Goal: Task Accomplishment & Management: Manage account settings

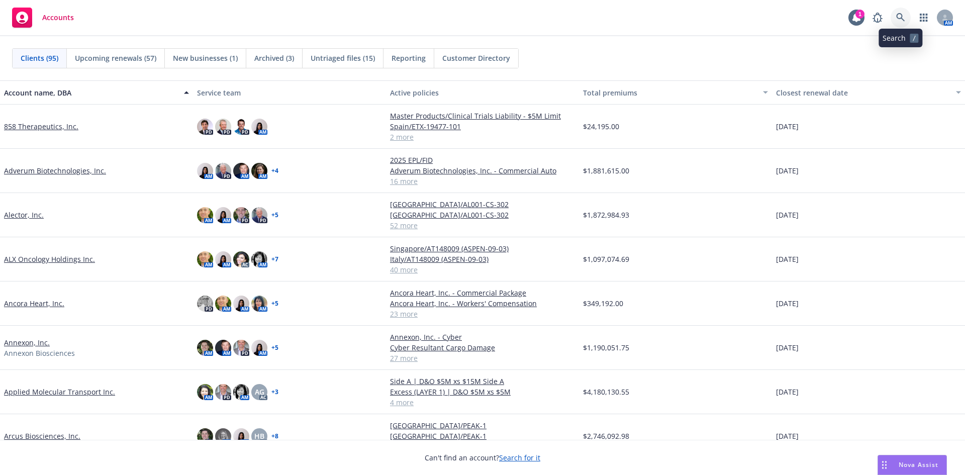
click at [899, 15] on icon at bounding box center [900, 17] width 9 height 9
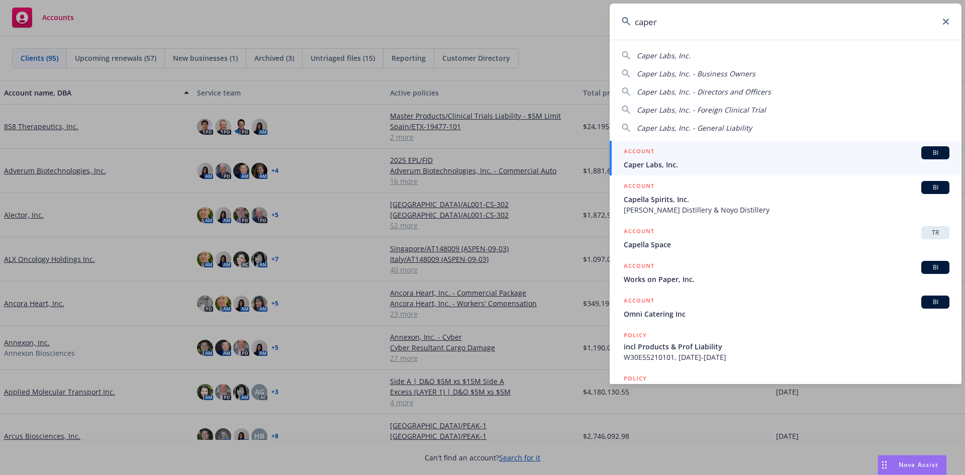
type input "caper"
click at [730, 160] on span "Caper Labs, Inc." at bounding box center [786, 164] width 326 height 11
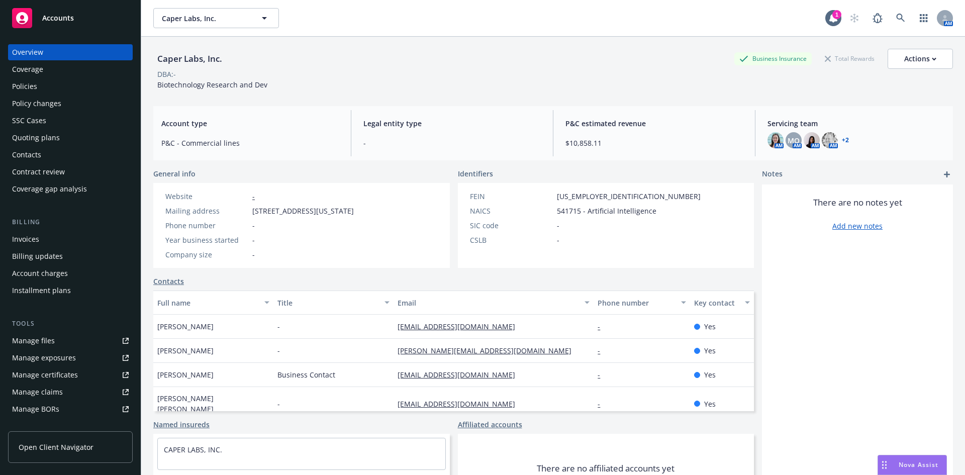
click at [53, 89] on div "Policies" at bounding box center [70, 86] width 117 height 16
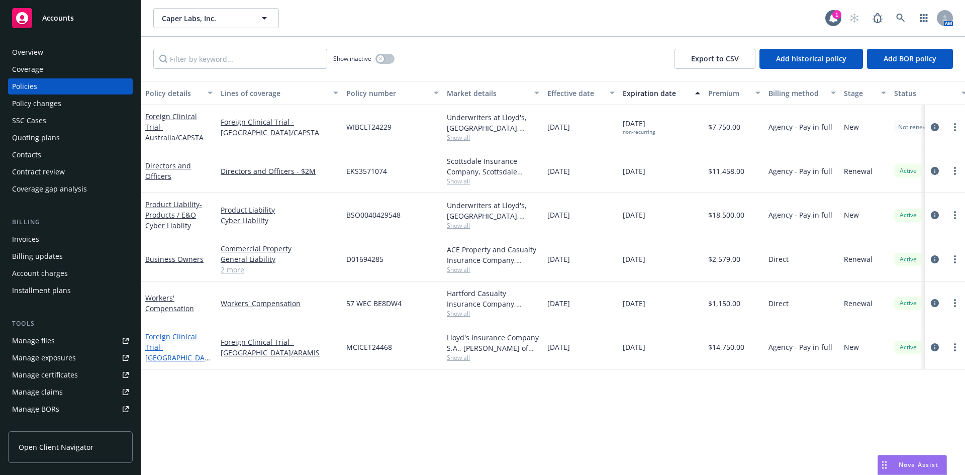
drag, startPoint x: 150, startPoint y: 343, endPoint x: 168, endPoint y: 351, distance: 19.8
drag, startPoint x: 168, startPoint y: 351, endPoint x: 196, endPoint y: 365, distance: 31.0
click at [194, 383] on div "Policy details Lines of coverage Policy number Market details Effective date Ex…" at bounding box center [552, 278] width 823 height 394
drag, startPoint x: 185, startPoint y: 342, endPoint x: 180, endPoint y: 346, distance: 6.1
drag, startPoint x: 180, startPoint y: 346, endPoint x: 172, endPoint y: 340, distance: 10.2
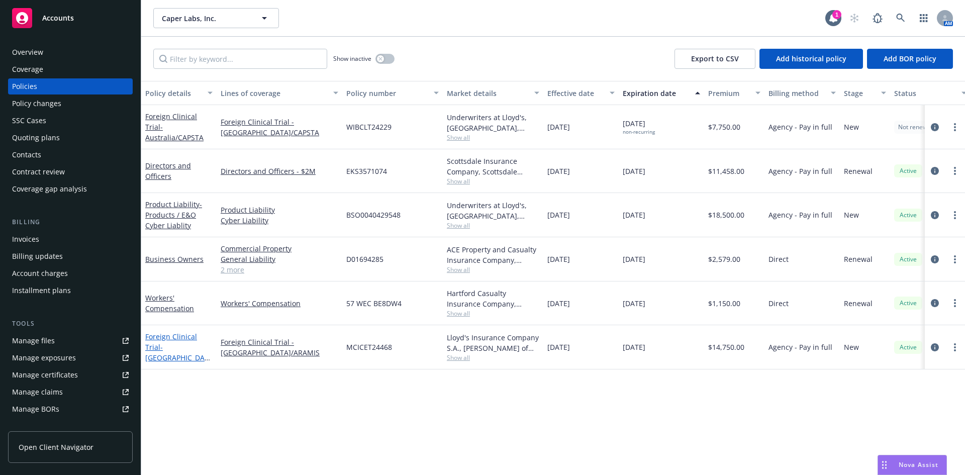
click at [169, 340] on link "Foreign Clinical Trial - Italy/ARAMIS" at bounding box center [176, 352] width 63 height 41
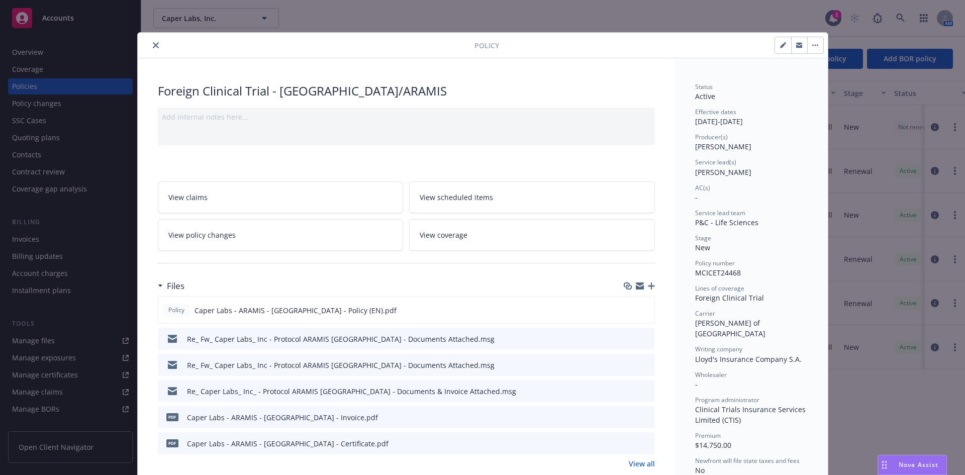
click at [149, 46] on div at bounding box center [308, 45] width 333 height 12
click at [153, 46] on icon "close" at bounding box center [156, 45] width 6 height 6
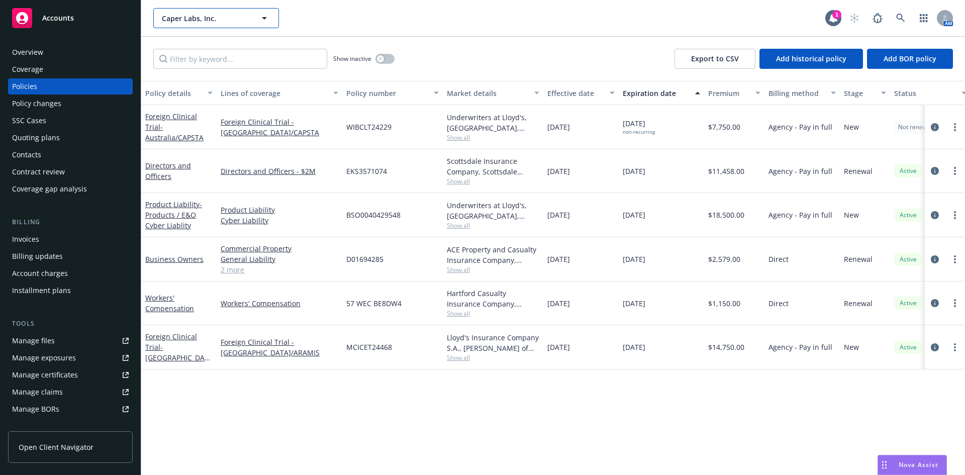
click at [186, 24] on button "Caper Labs, Inc." at bounding box center [216, 18] width 126 height 20
type input "u"
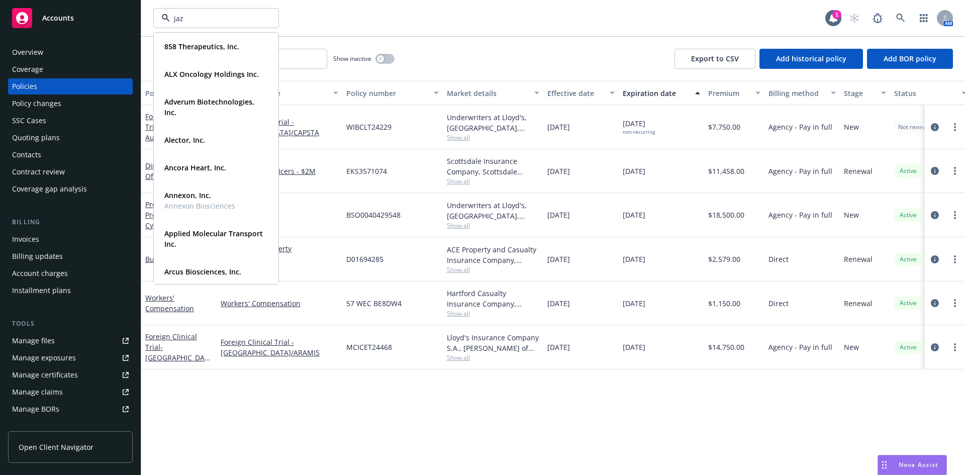
type input "jazz"
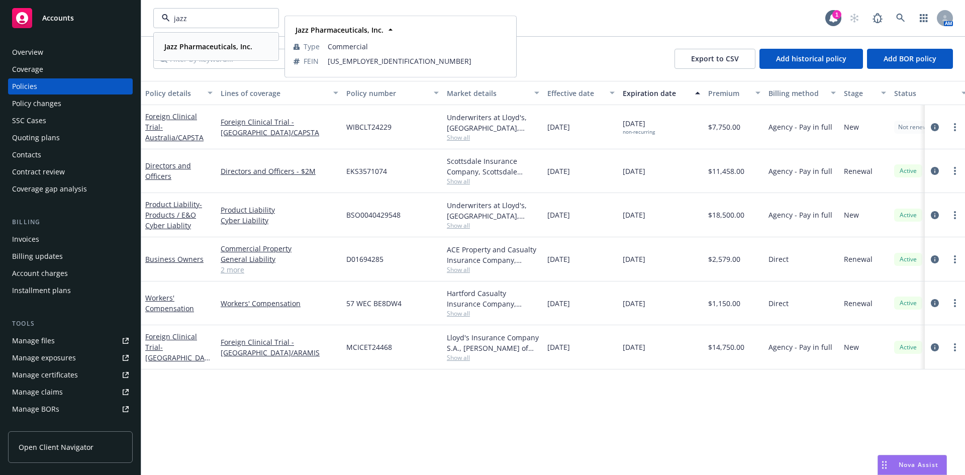
click at [197, 47] on strong "Jazz Pharmaceuticals, Inc." at bounding box center [208, 47] width 88 height 10
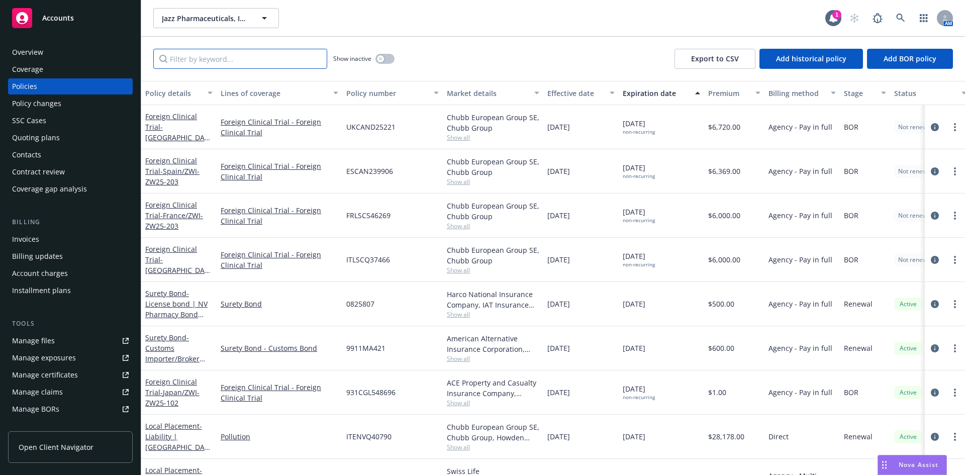
click at [183, 59] on input "Filter by keyword..." at bounding box center [240, 59] width 174 height 20
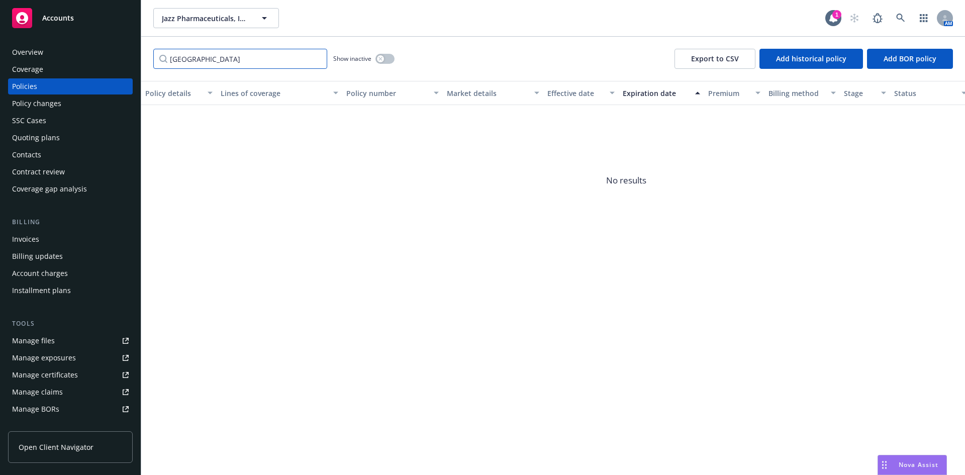
type input "uganda"
click at [383, 54] on button "button" at bounding box center [384, 59] width 19 height 10
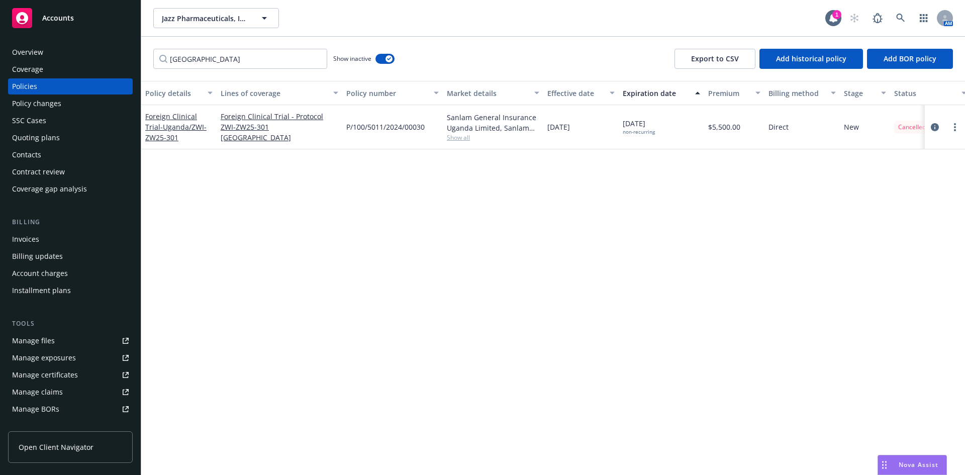
drag, startPoint x: 180, startPoint y: 129, endPoint x: 411, endPoint y: 172, distance: 234.7
click at [180, 129] on span "- Uganda/ZWI-ZW25-301" at bounding box center [175, 132] width 61 height 20
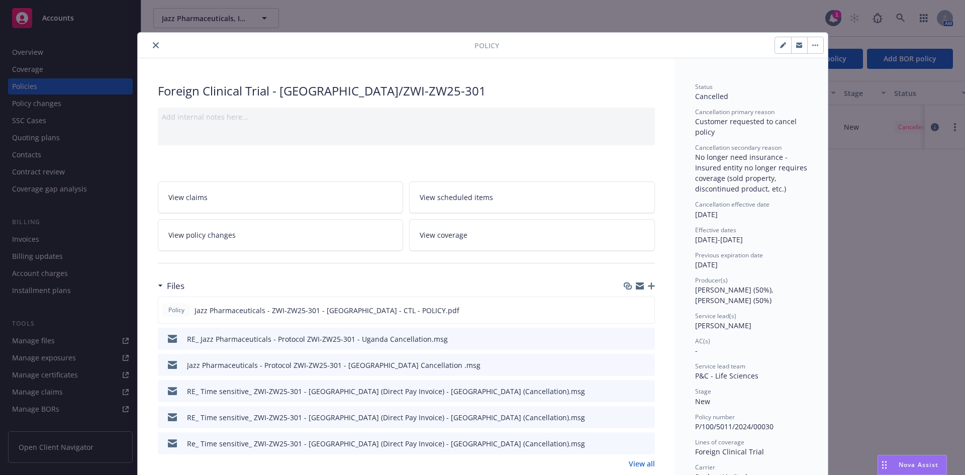
click at [144, 41] on div at bounding box center [308, 45] width 333 height 12
click at [150, 44] on button "close" at bounding box center [156, 45] width 12 height 12
click at [153, 47] on icon "close" at bounding box center [156, 45] width 6 height 6
click at [152, 41] on button "close" at bounding box center [156, 45] width 12 height 12
click at [153, 45] on icon "close" at bounding box center [156, 45] width 6 height 6
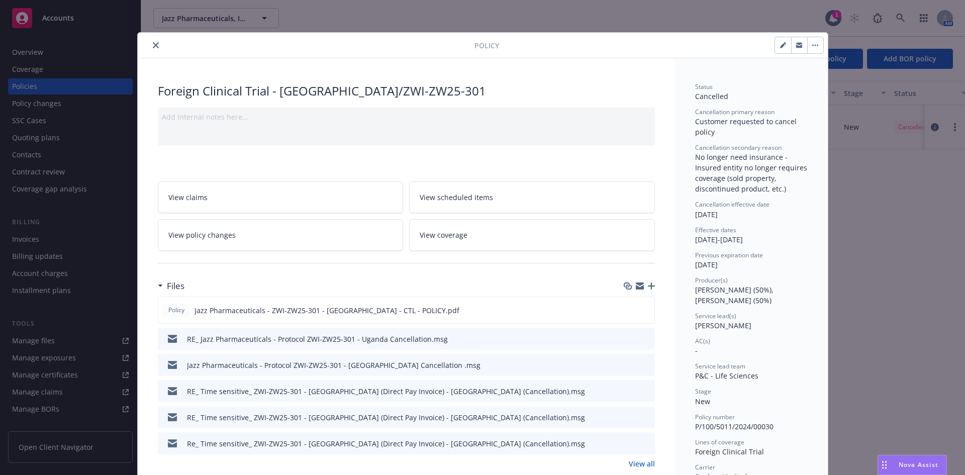
click at [152, 45] on div "uganda Show inactive Export to CSV Add historical policy Add BOR policy" at bounding box center [552, 59] width 823 height 44
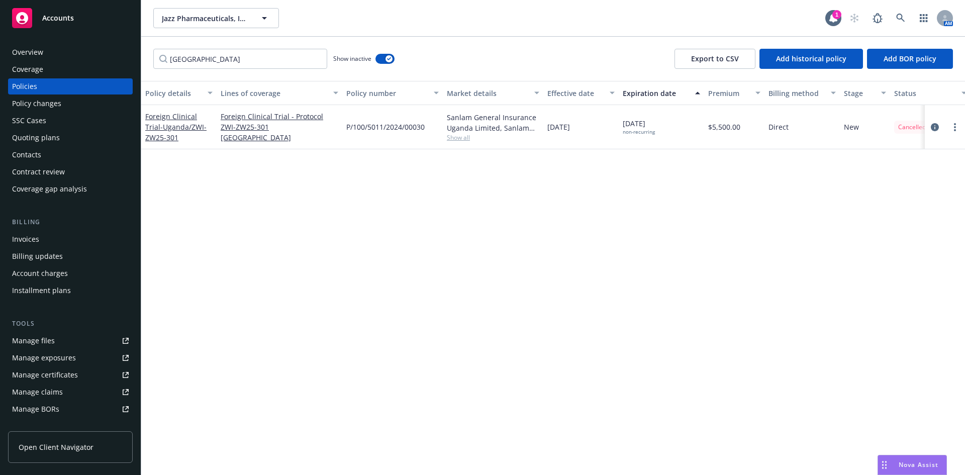
click at [152, 45] on div "uganda Show inactive Export to CSV Add historical policy Add BOR policy" at bounding box center [552, 59] width 823 height 44
click at [47, 140] on div "Quoting plans" at bounding box center [36, 138] width 48 height 16
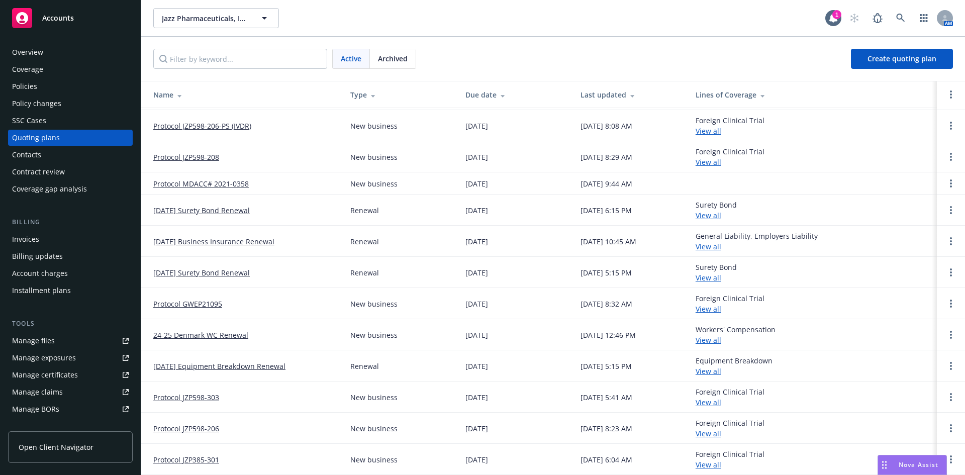
scroll to position [247, 0]
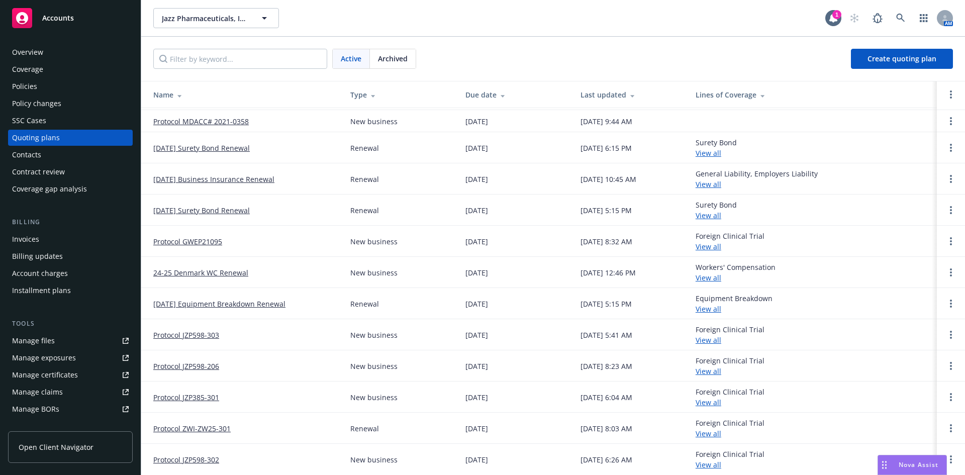
click at [214, 433] on link "Protocol ZWI-ZW25-301" at bounding box center [191, 428] width 77 height 11
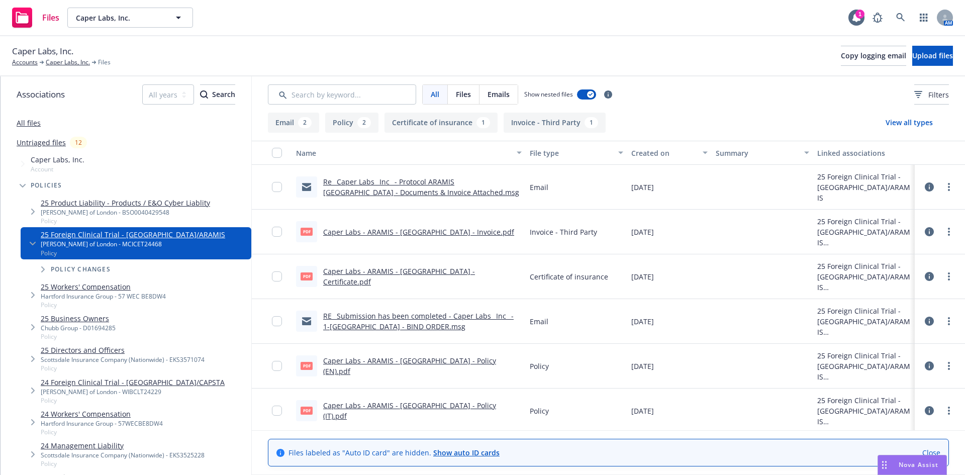
scroll to position [3, 0]
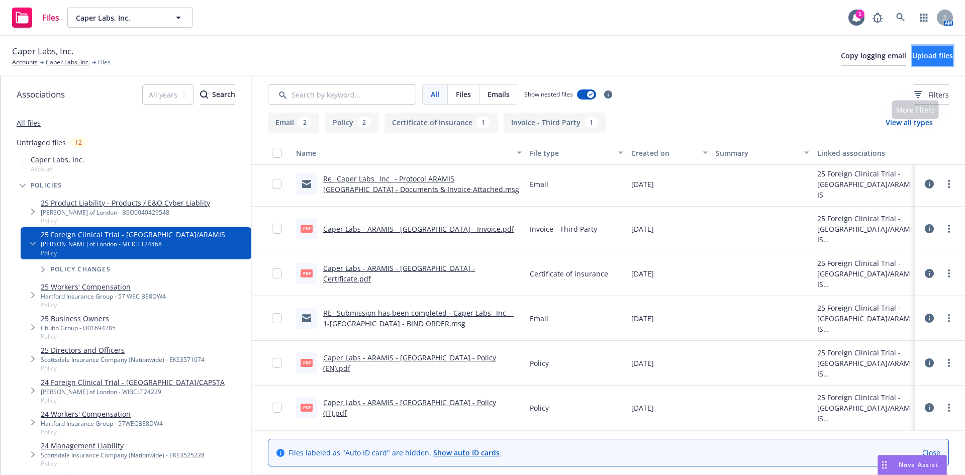
click at [912, 55] on span "Upload files" at bounding box center [932, 56] width 41 height 10
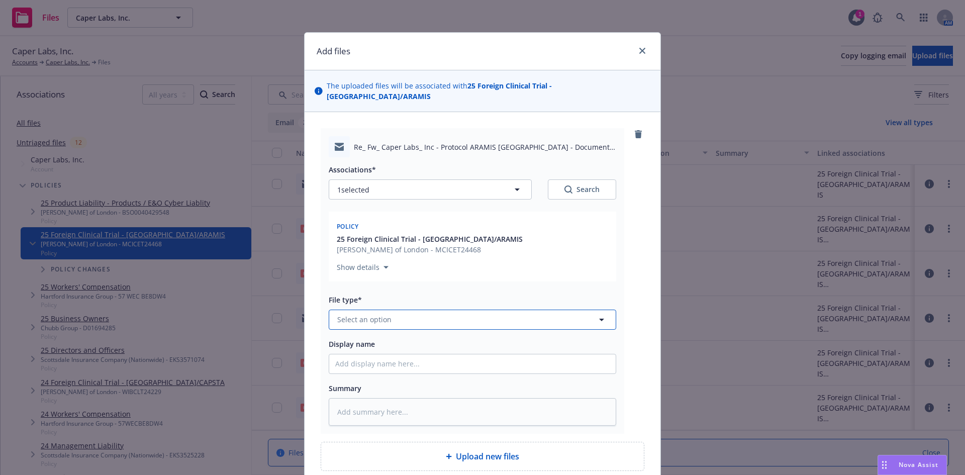
click at [443, 309] on button "Select an option" at bounding box center [472, 319] width 287 height 20
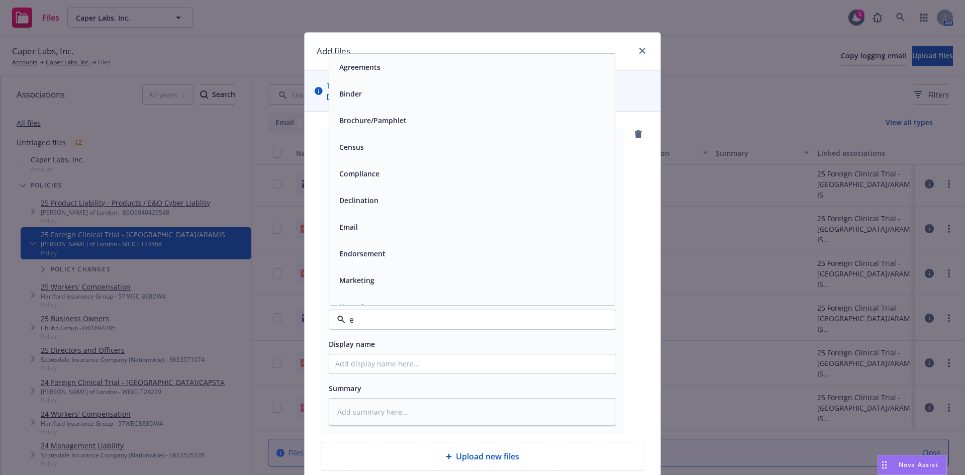
type input "em"
click at [375, 86] on div "Email" at bounding box center [472, 93] width 274 height 15
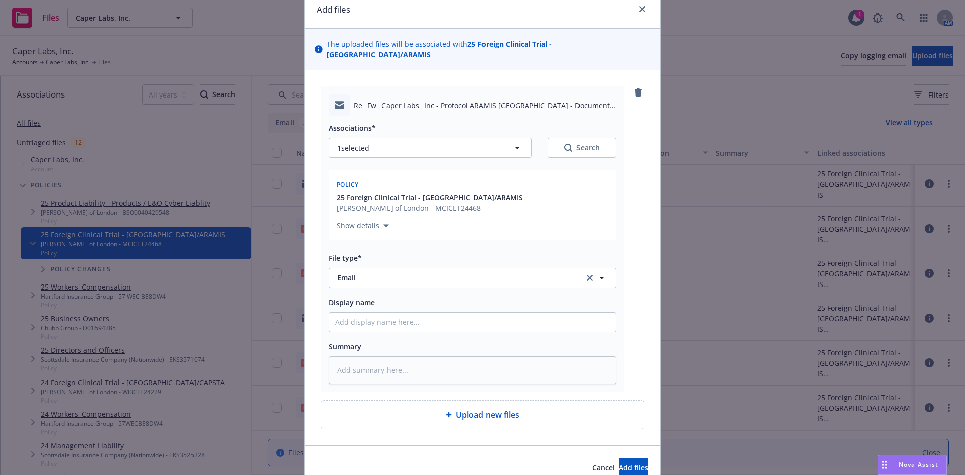
scroll to position [79, 0]
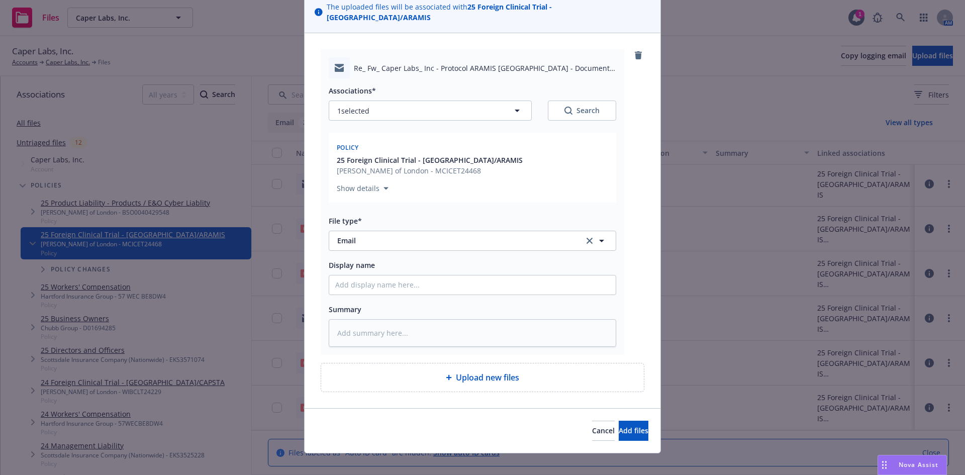
type textarea "x"
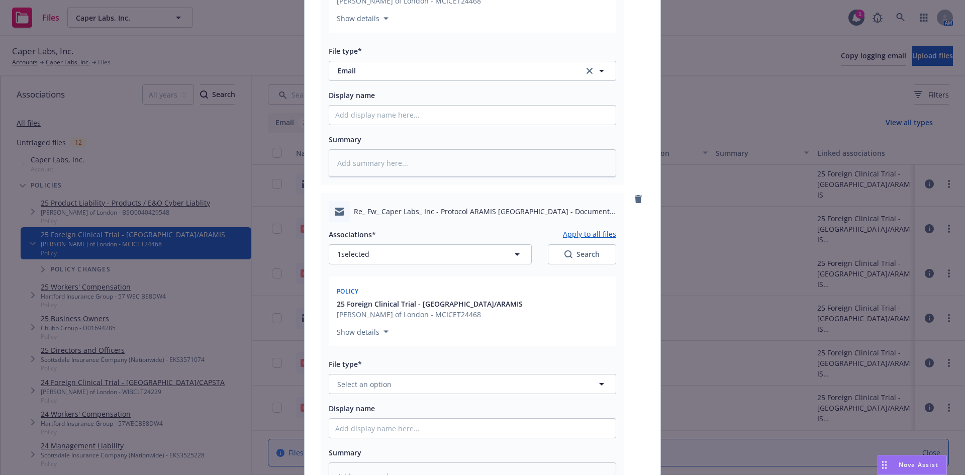
scroll to position [380, 0]
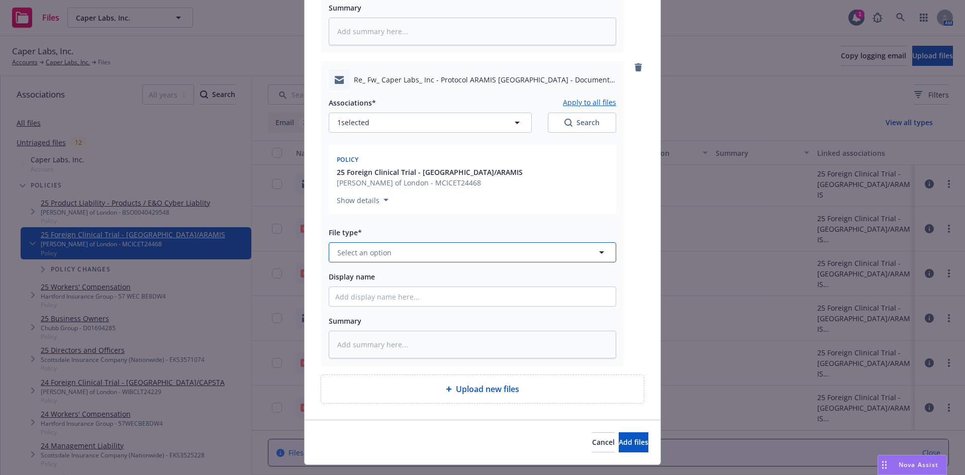
click at [404, 243] on button "Select an option" at bounding box center [472, 252] width 287 height 20
type input "em"
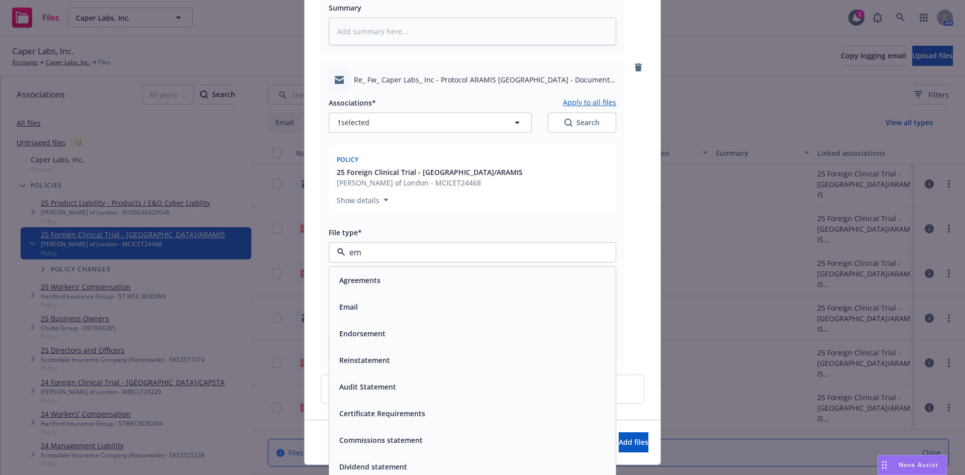
click at [449, 299] on div "Email" at bounding box center [472, 306] width 274 height 15
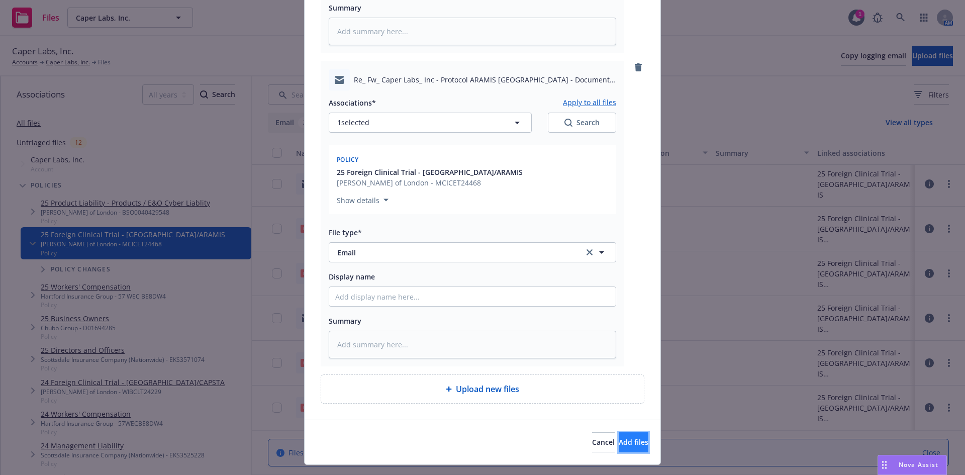
click at [625, 437] on span "Add files" at bounding box center [633, 442] width 30 height 10
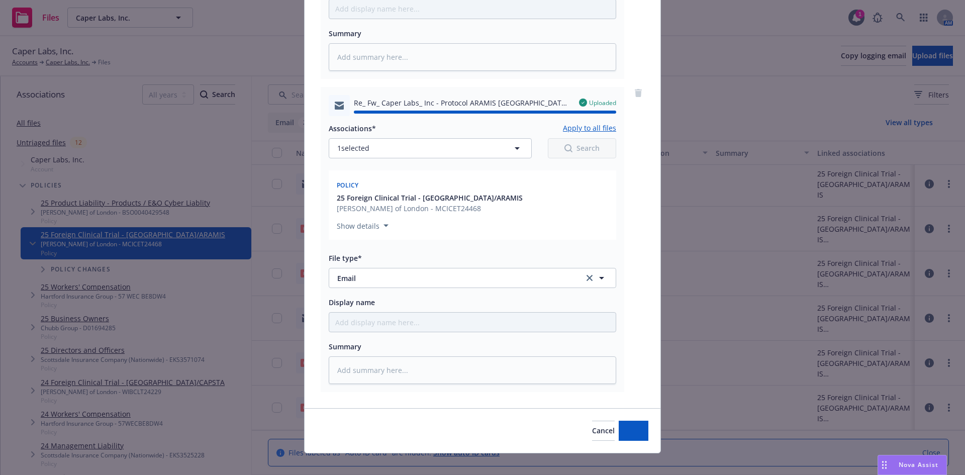
type textarea "x"
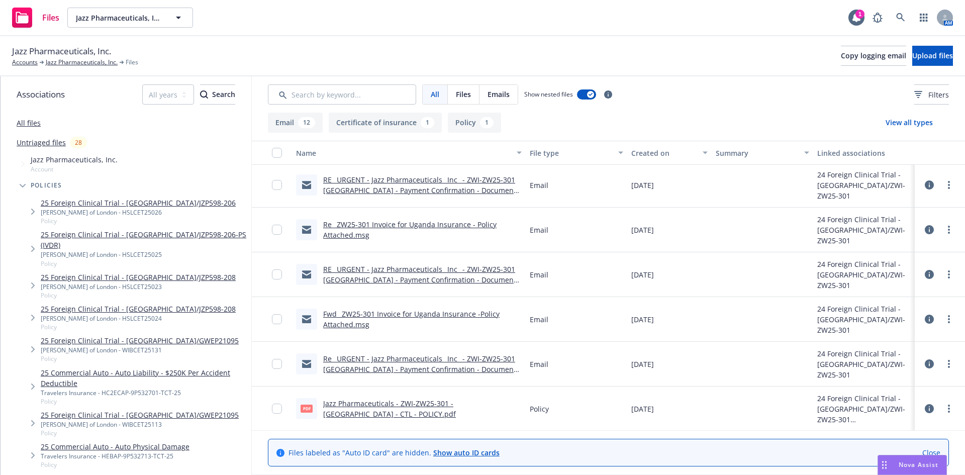
scroll to position [357, 0]
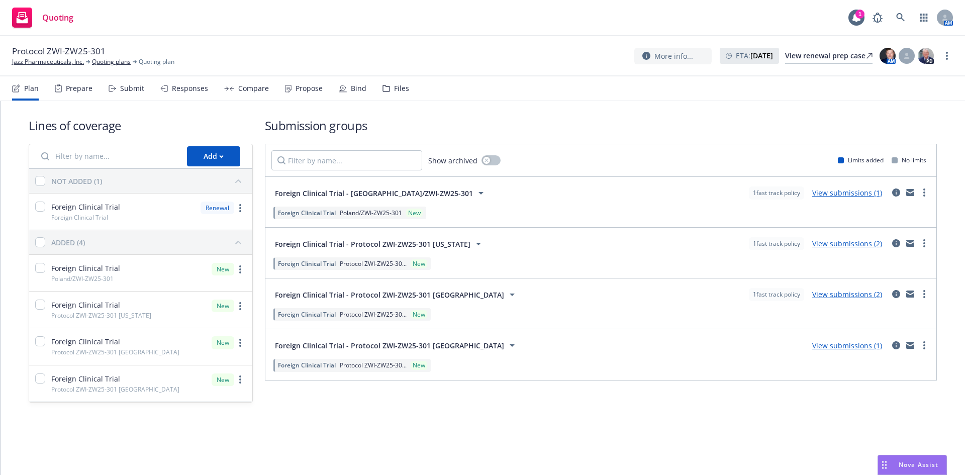
click at [400, 86] on div "Files" at bounding box center [401, 88] width 15 height 8
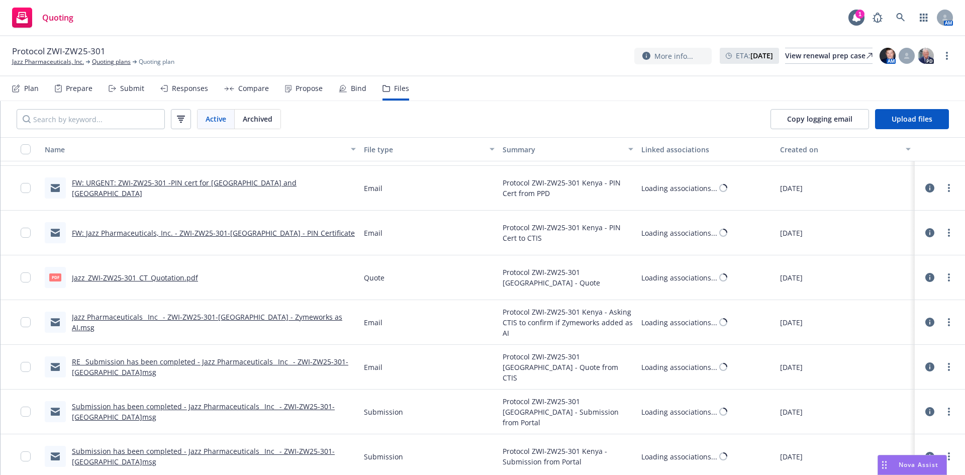
scroll to position [2476, 0]
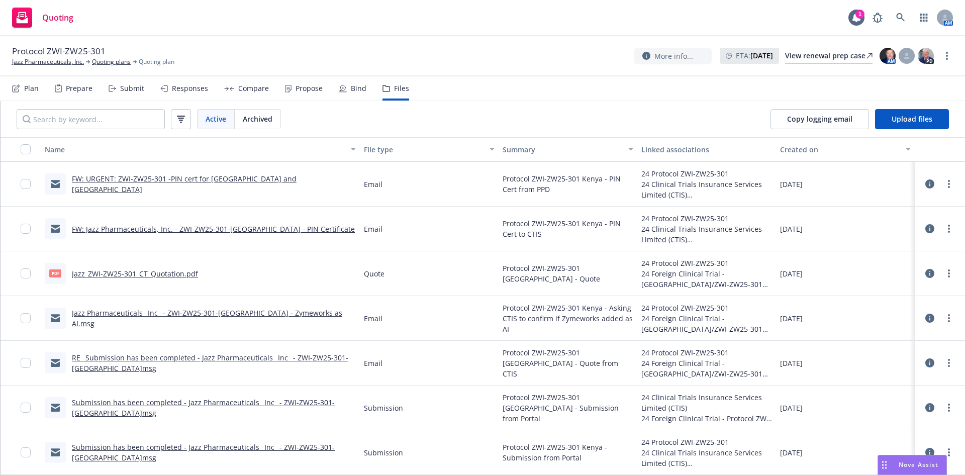
click at [168, 274] on link "Jazz_ZWI-ZW25-301_CT_Quotation.pdf" at bounding box center [135, 274] width 126 height 10
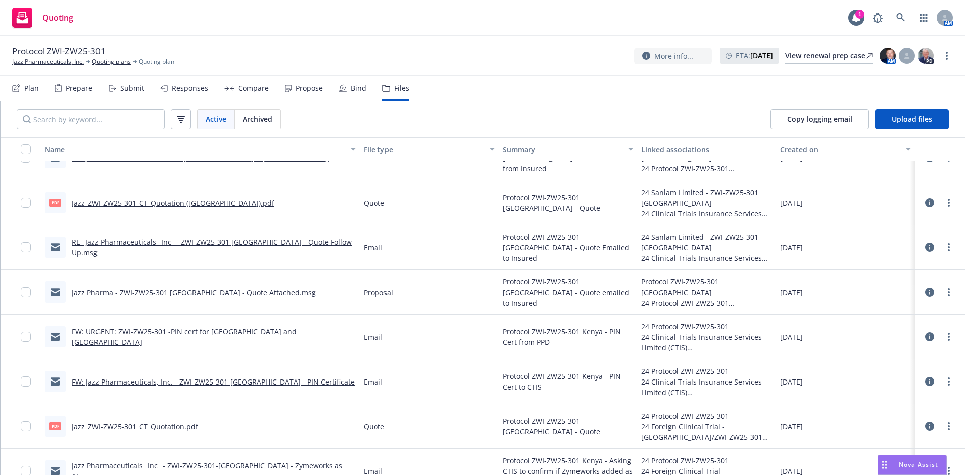
scroll to position [2275, 0]
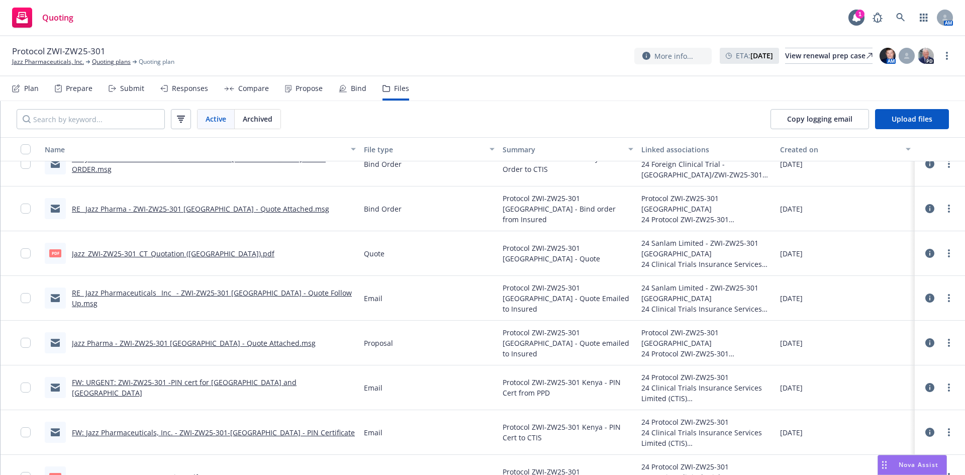
click at [169, 254] on link "Jazz_ZWI-ZW25-301_CT_Quotation (Uganda).pdf" at bounding box center [173, 254] width 202 height 10
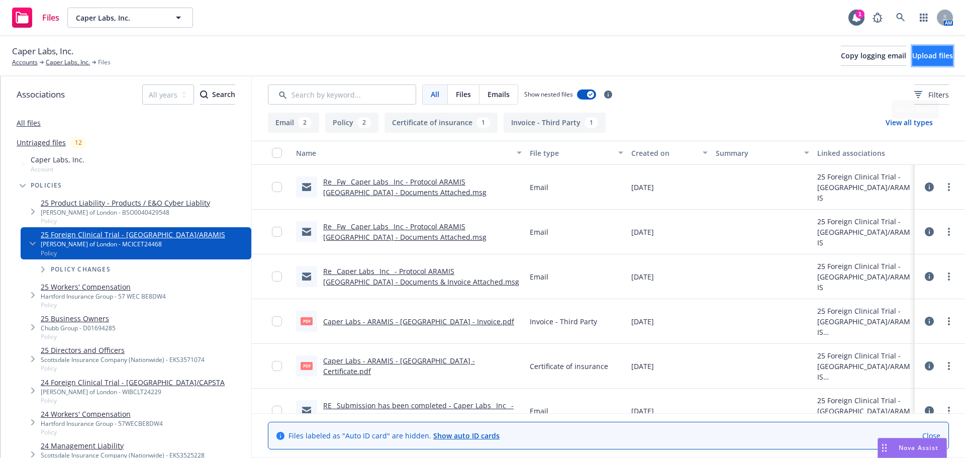
click at [915, 56] on span "Upload files" at bounding box center [932, 56] width 41 height 10
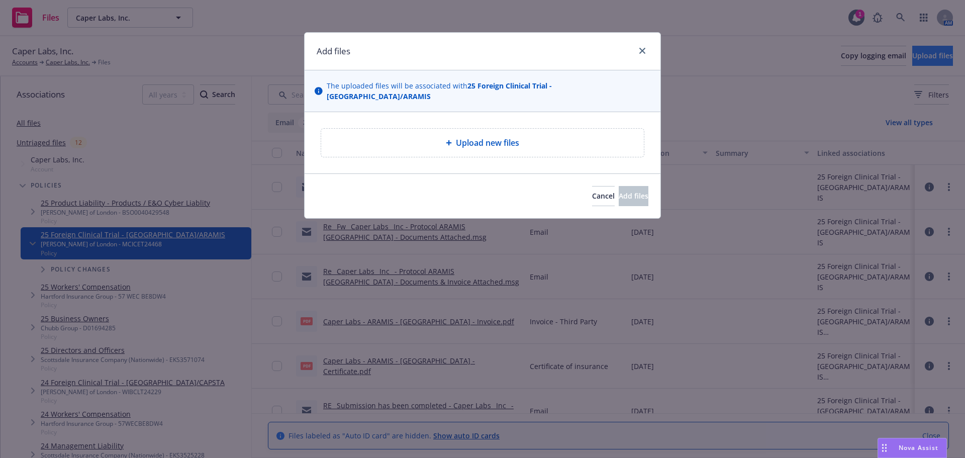
type textarea "x"
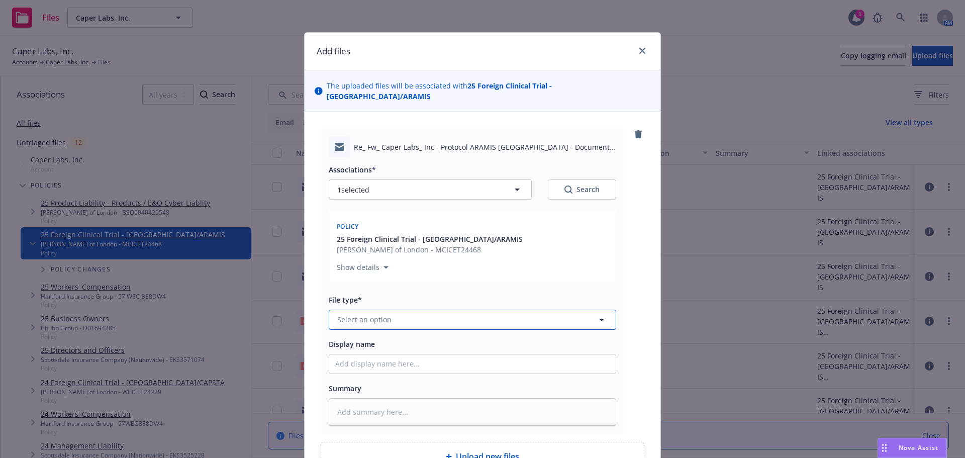
click at [377, 314] on span "Select an option" at bounding box center [364, 319] width 54 height 11
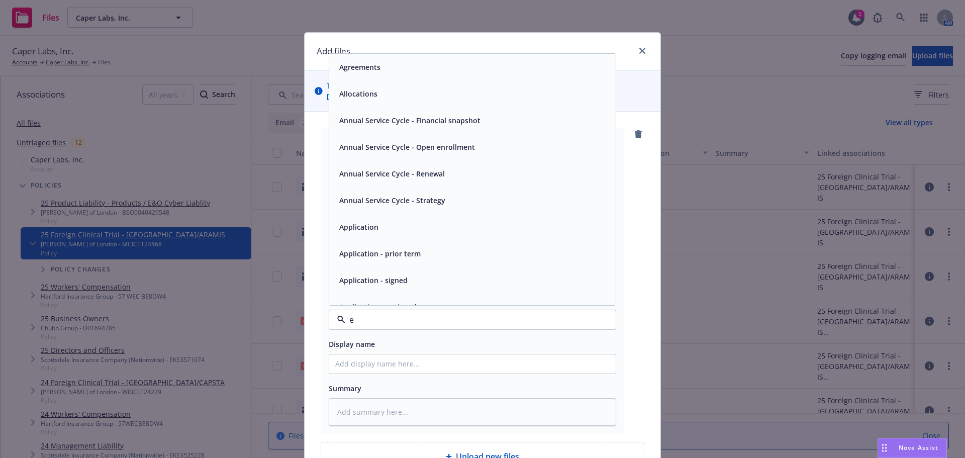
type input "em"
click at [399, 86] on div "Email" at bounding box center [472, 93] width 274 height 15
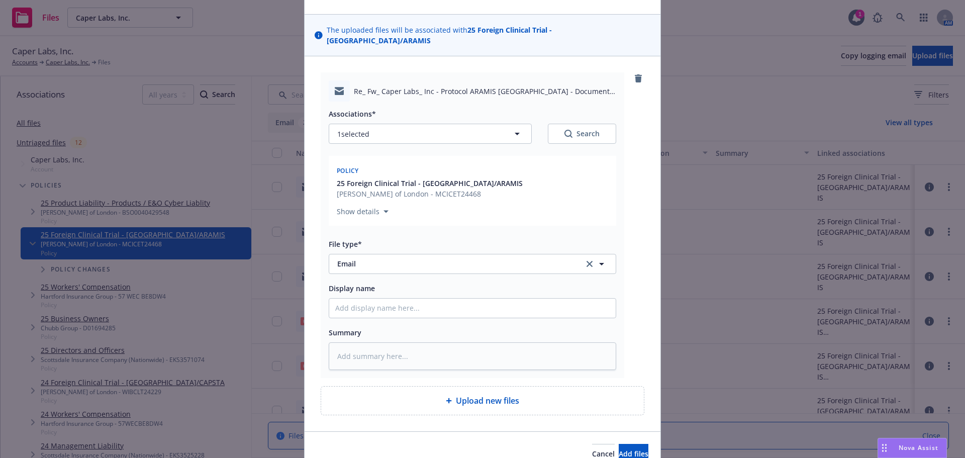
scroll to position [96, 0]
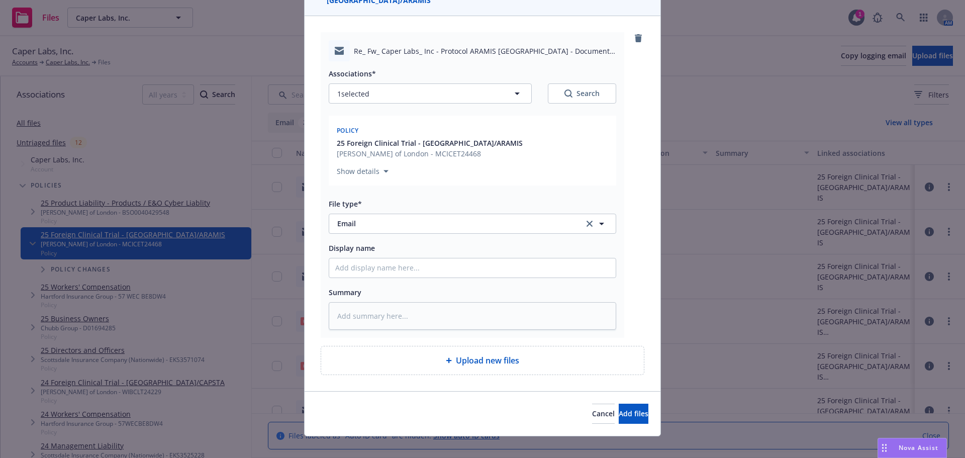
type textarea "x"
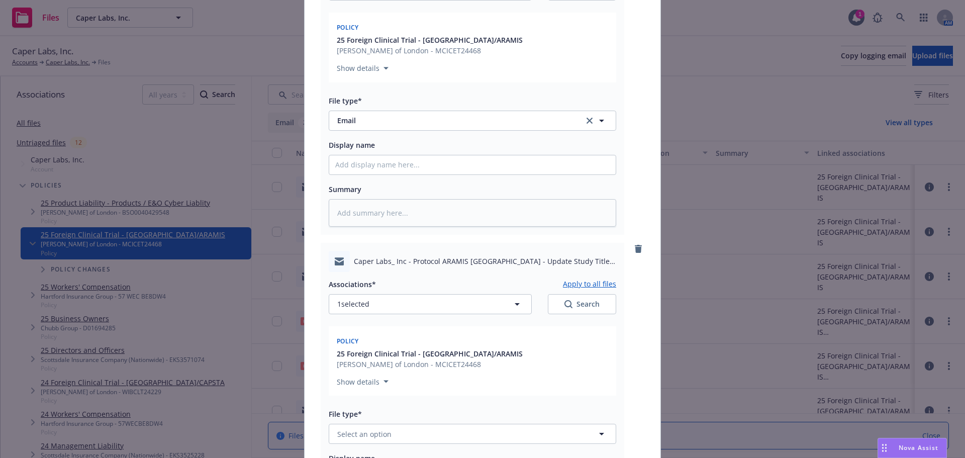
scroll to position [397, 0]
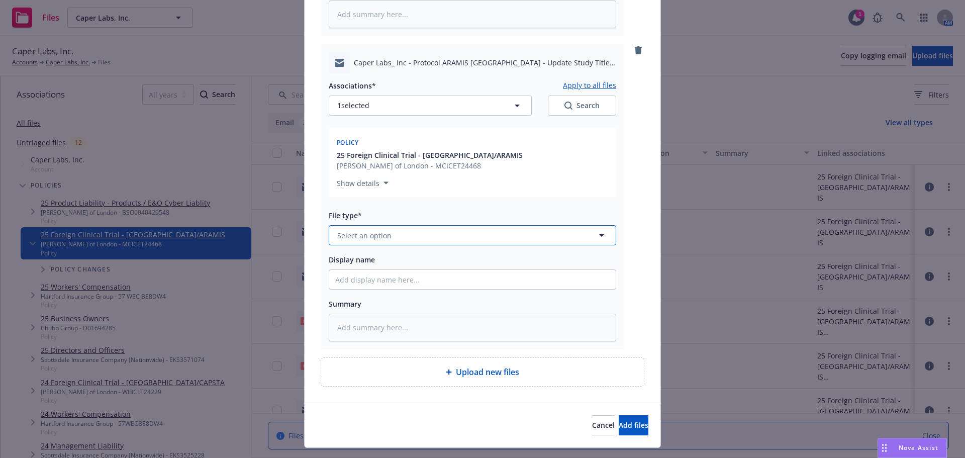
click at [402, 225] on button "Select an option" at bounding box center [472, 235] width 287 height 20
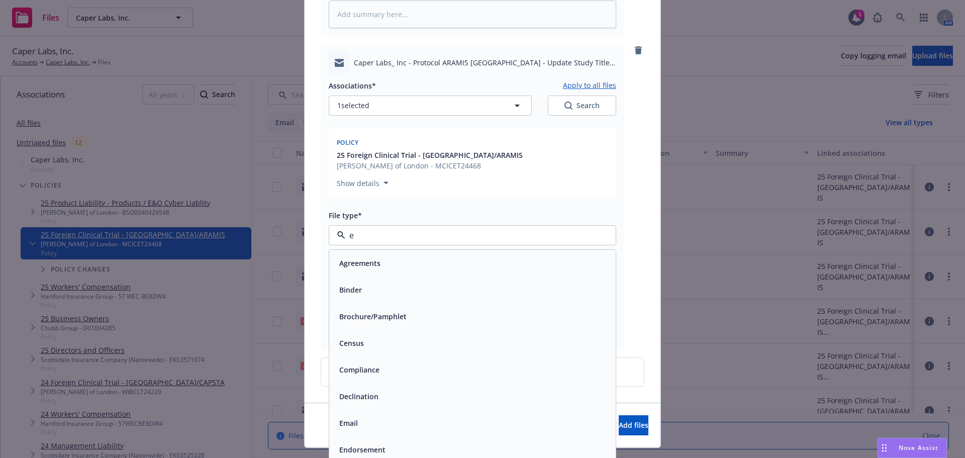
type input "em"
click at [454, 282] on div "Email" at bounding box center [472, 289] width 274 height 15
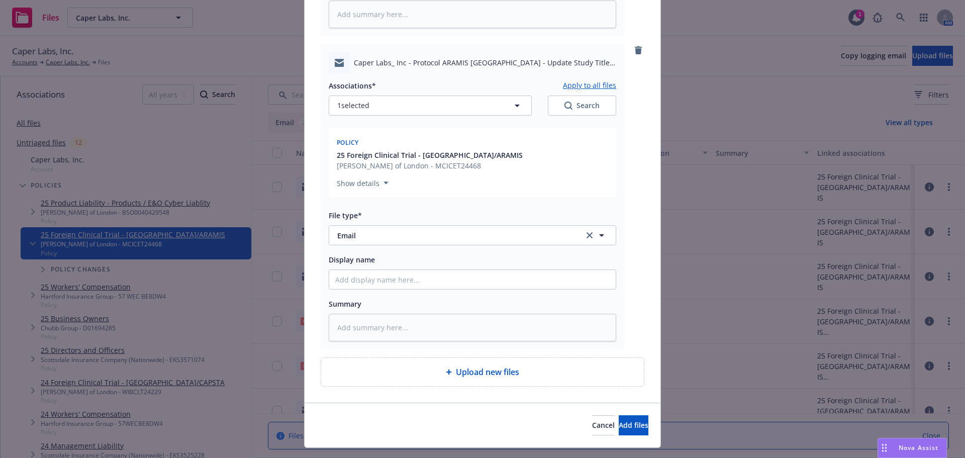
type textarea "x"
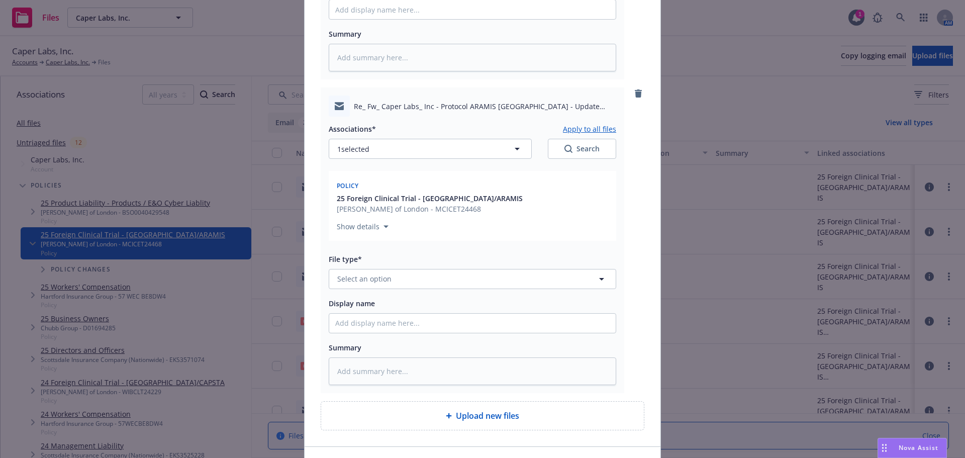
scroll to position [722, 0]
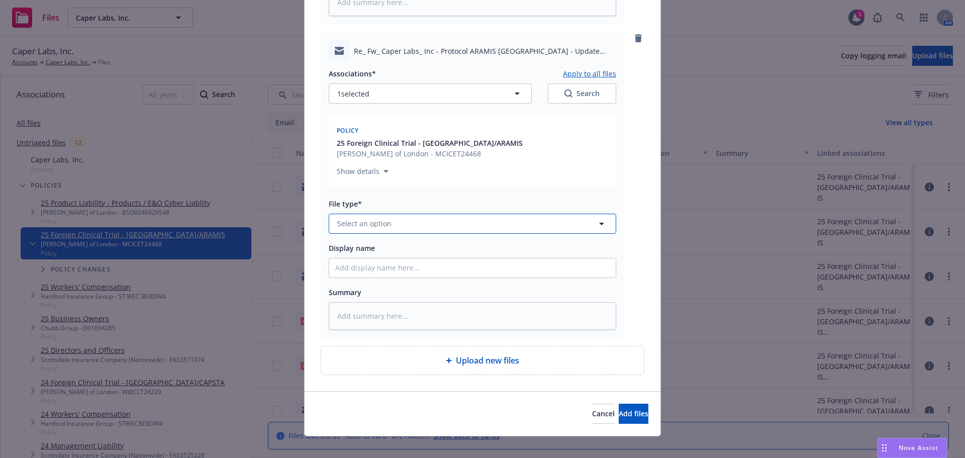
click at [422, 214] on button "Select an option" at bounding box center [472, 224] width 287 height 20
type input "em"
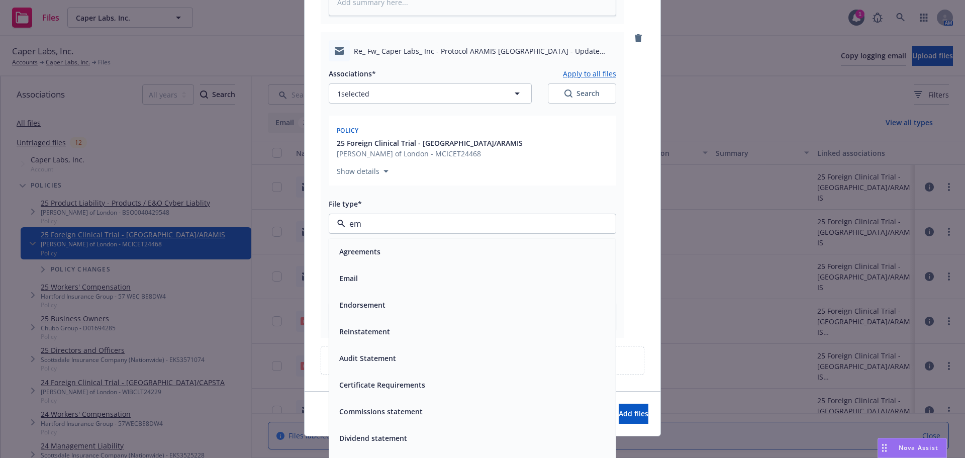
click at [534, 271] on div "Email" at bounding box center [472, 278] width 274 height 15
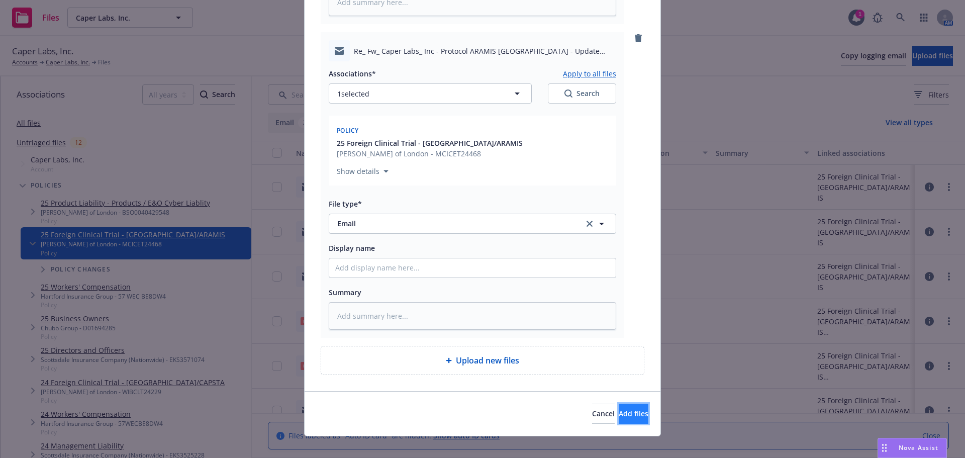
click at [618, 408] on span "Add files" at bounding box center [633, 413] width 30 height 10
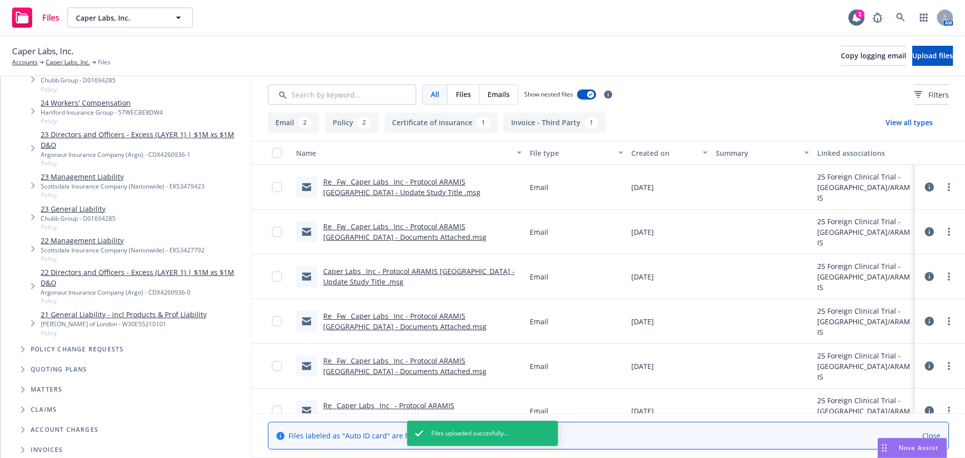
scroll to position [549, 0]
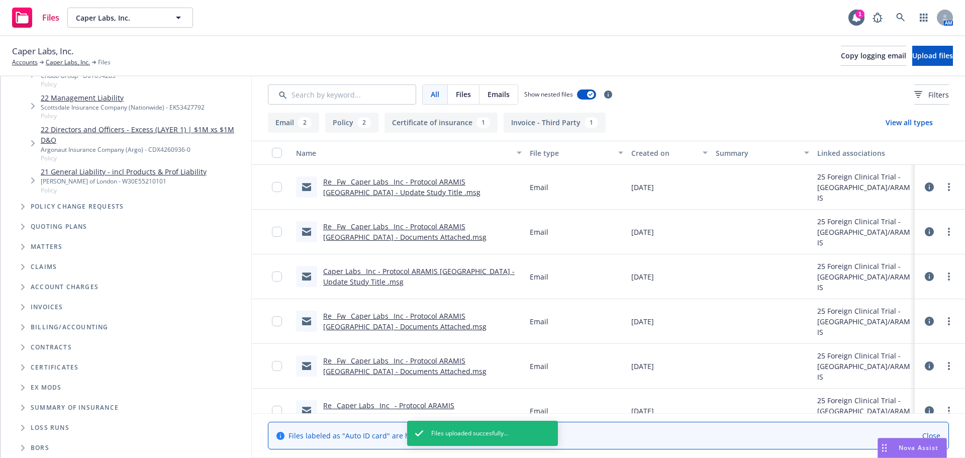
click at [22, 229] on icon "Tree Example" at bounding box center [23, 227] width 4 height 6
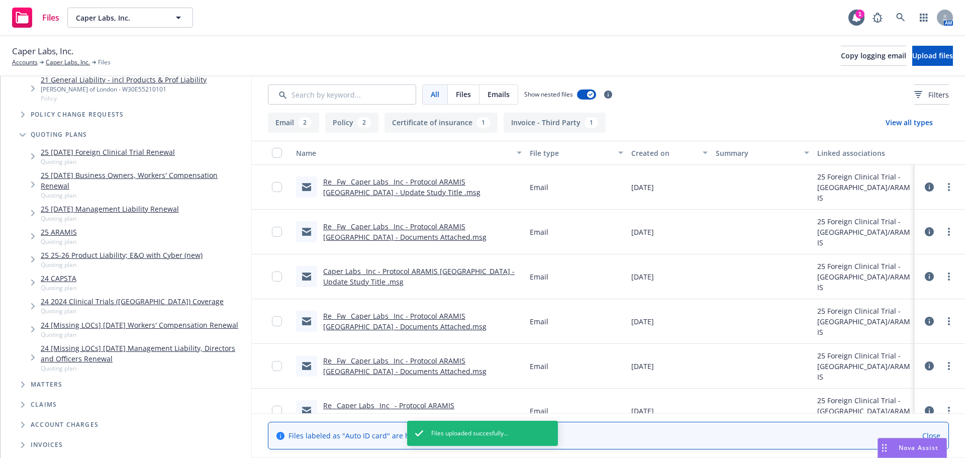
scroll to position [650, 0]
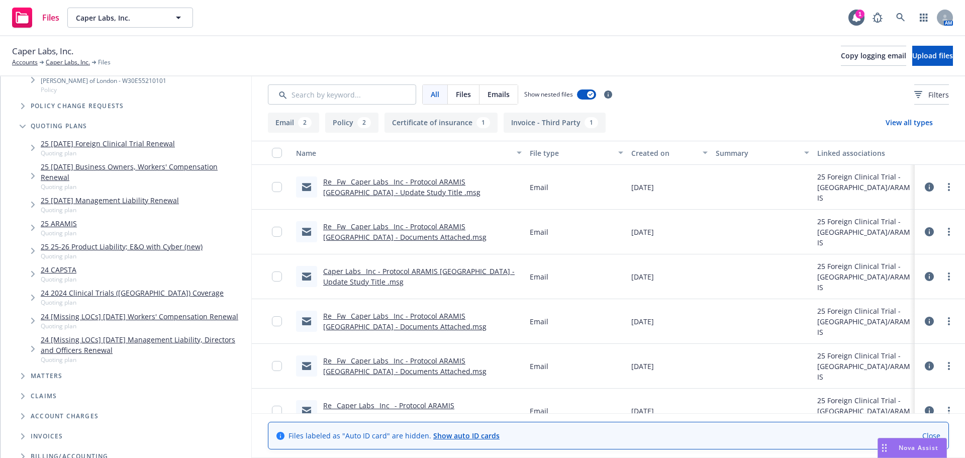
click at [71, 223] on link "25 ARAMIS" at bounding box center [59, 223] width 36 height 11
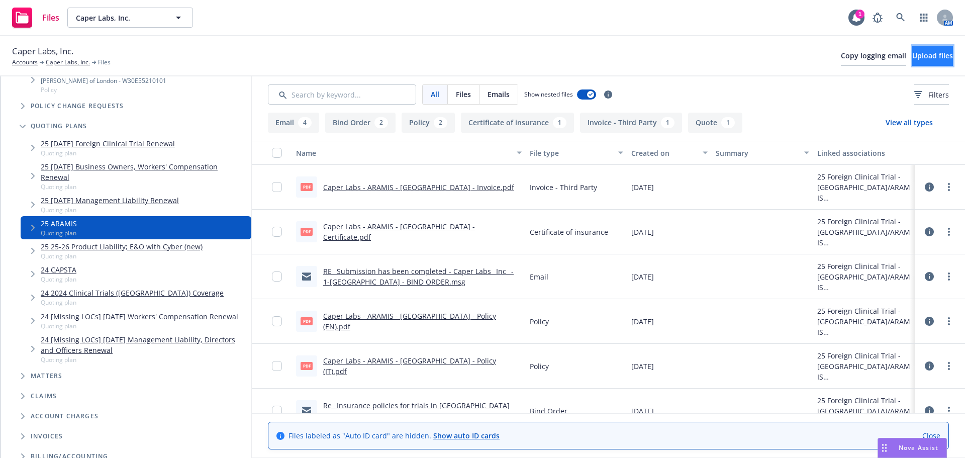
click at [918, 59] on span "Upload files" at bounding box center [932, 56] width 41 height 10
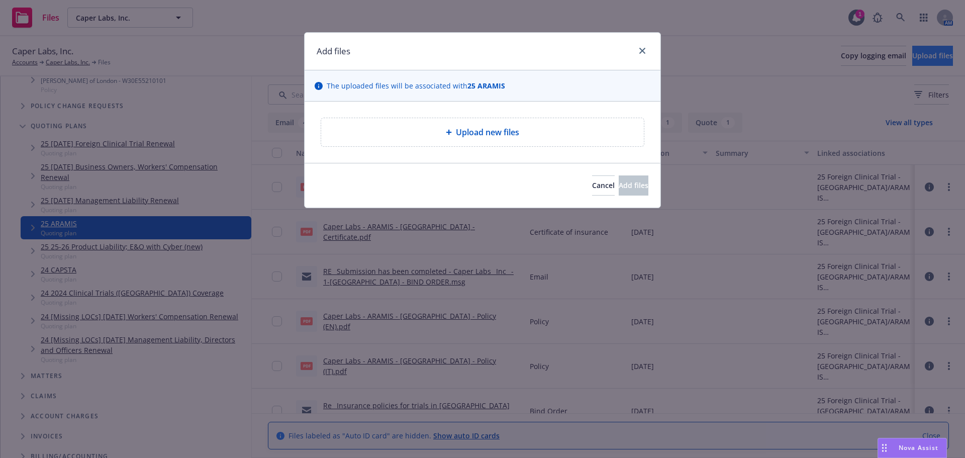
type textarea "x"
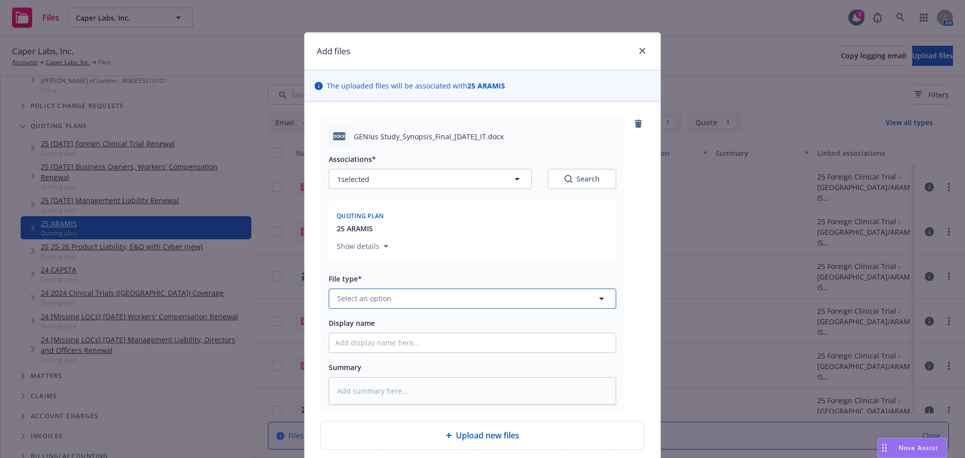
click at [437, 293] on button "Select an option" at bounding box center [472, 298] width 287 height 20
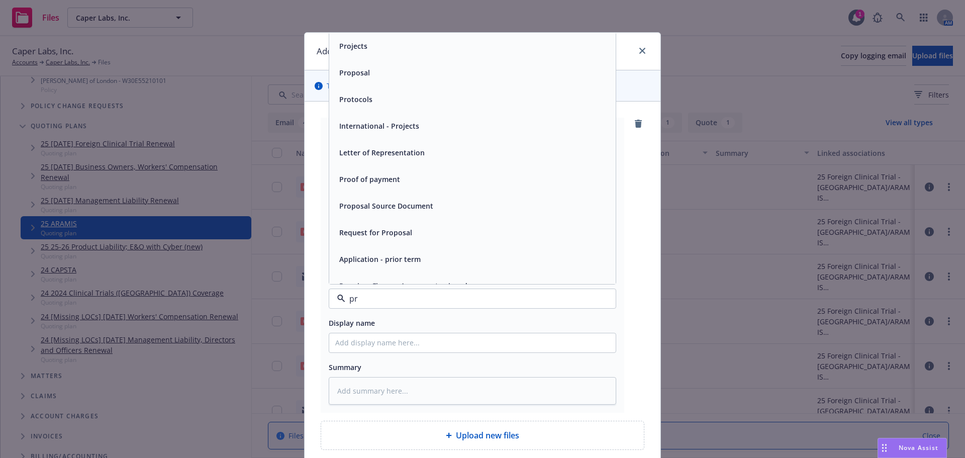
type input "pro"
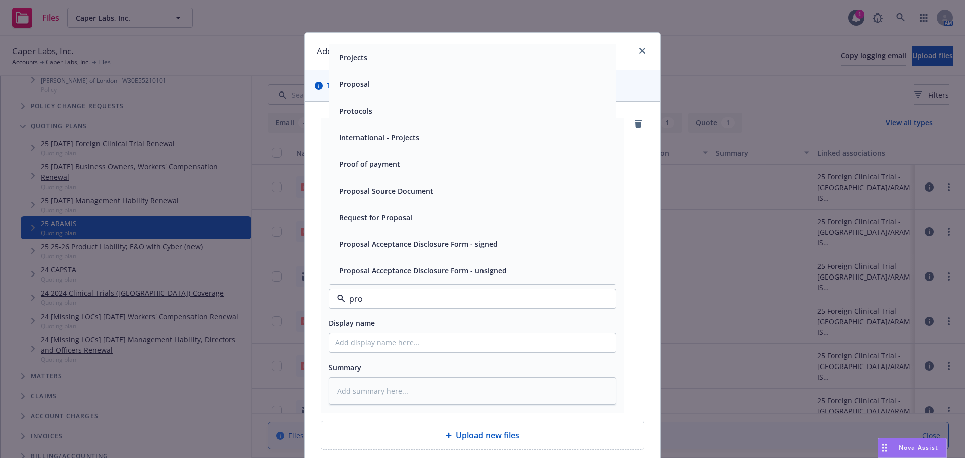
click at [372, 101] on div "Protocols" at bounding box center [472, 110] width 286 height 27
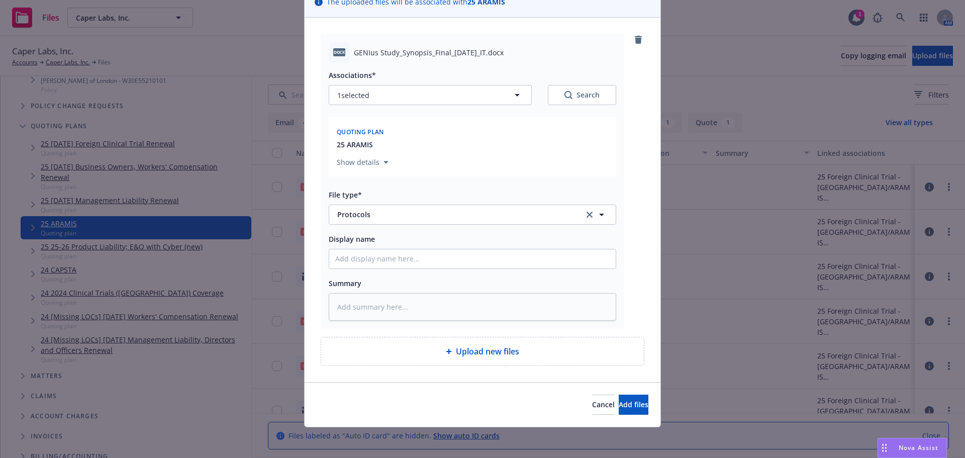
scroll to position [85, 0]
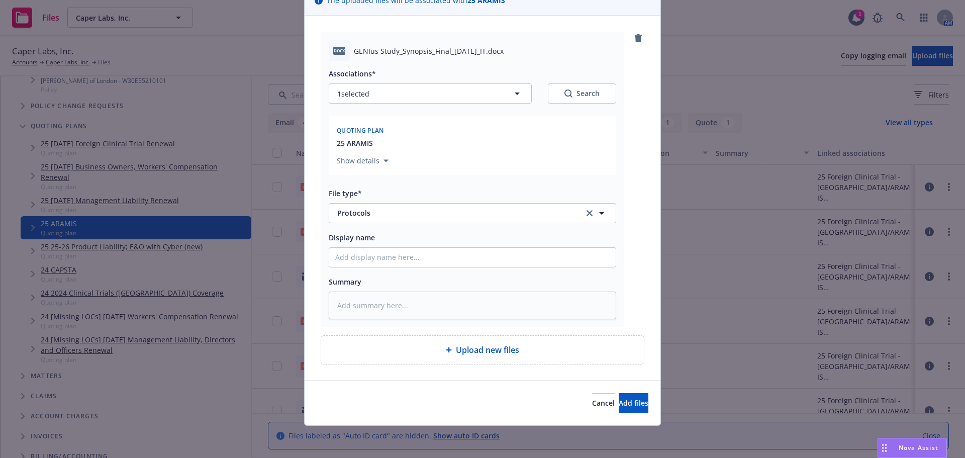
type textarea "x"
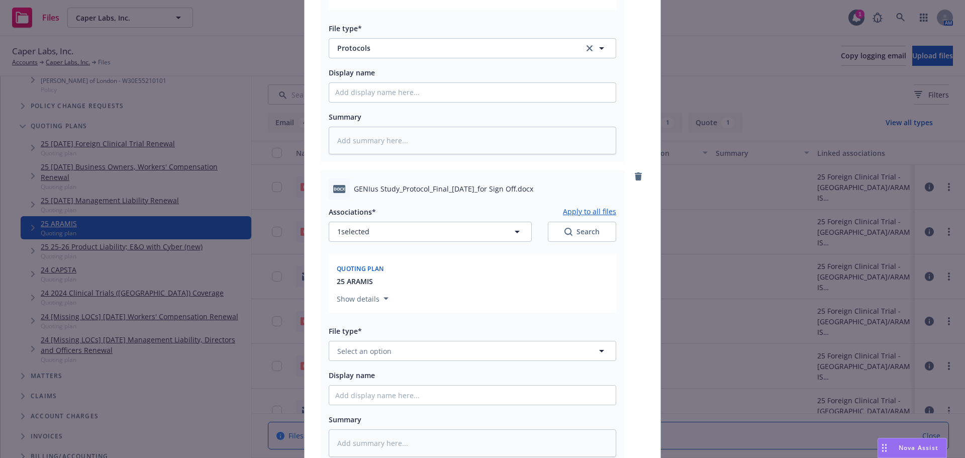
scroll to position [387, 0]
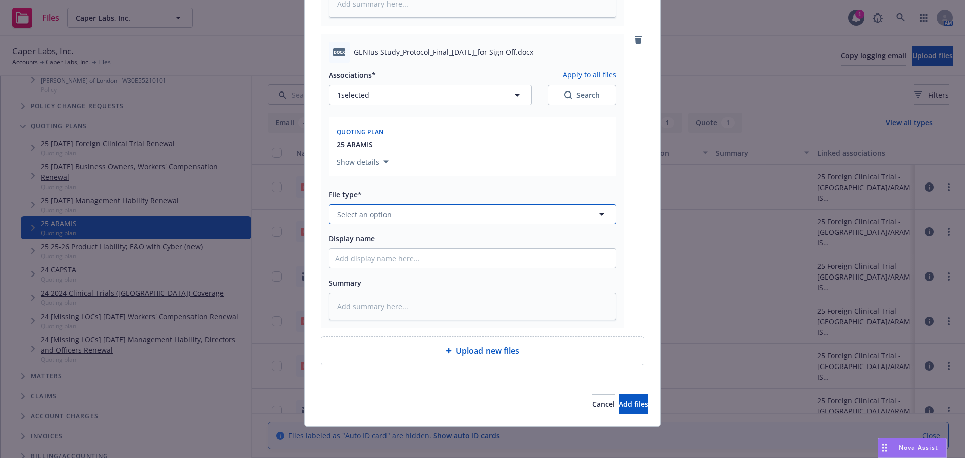
click at [393, 212] on button "Select an option" at bounding box center [472, 214] width 287 height 20
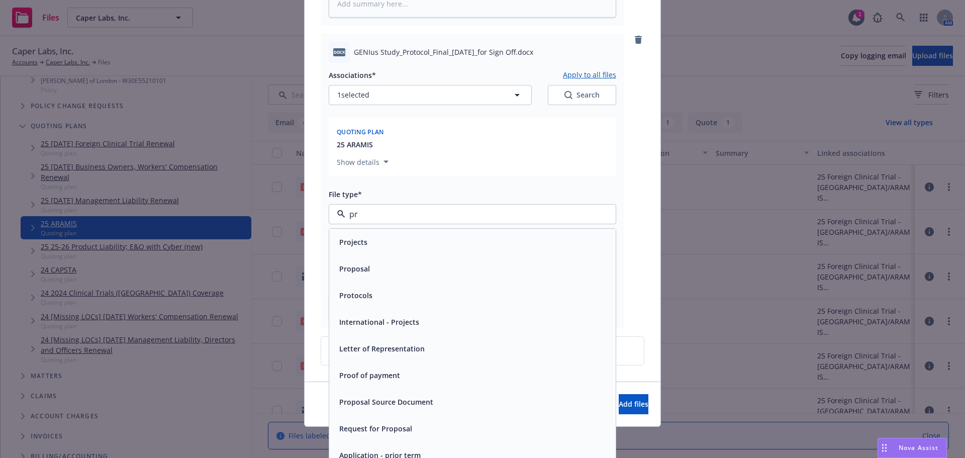
type input "pro"
click at [397, 277] on div "Proposal" at bounding box center [472, 268] width 286 height 27
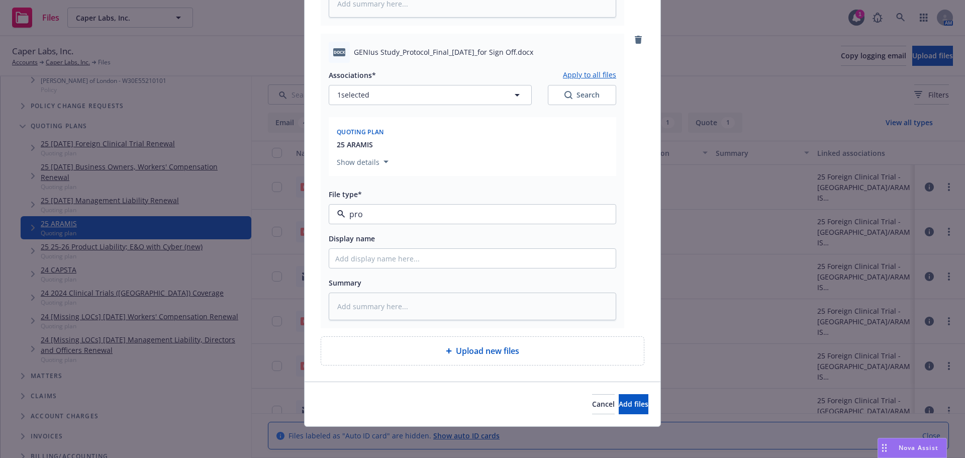
type textarea "x"
click at [397, 212] on span "Proposal" at bounding box center [453, 214] width 233 height 11
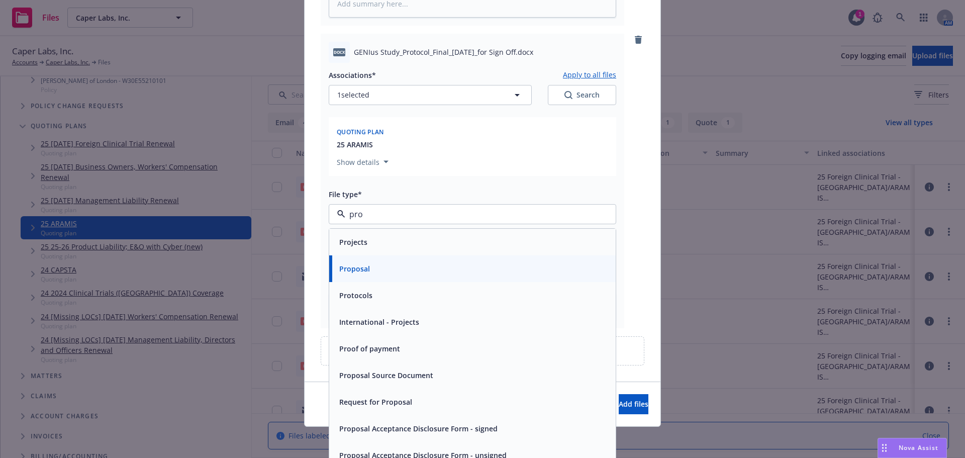
type input "prot"
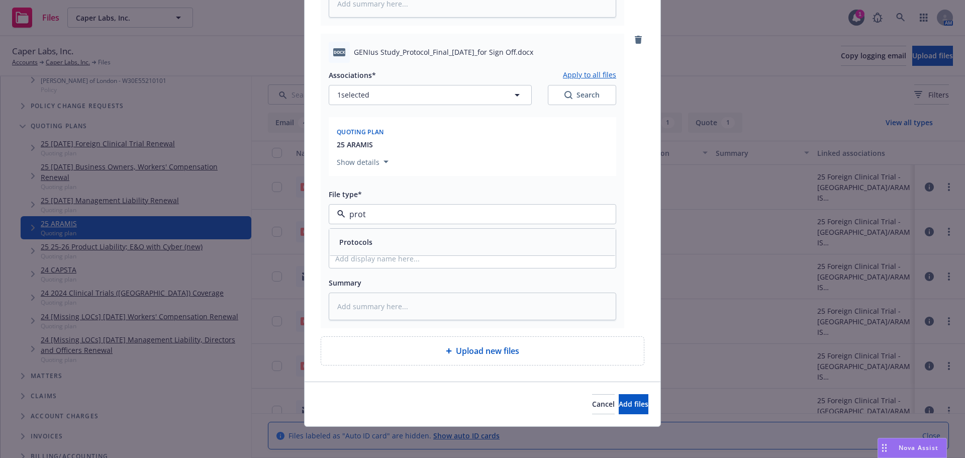
drag, startPoint x: 396, startPoint y: 240, endPoint x: 452, endPoint y: 261, distance: 59.0
click at [397, 240] on div "Protocols" at bounding box center [472, 242] width 274 height 15
click at [618, 403] on span "Add files" at bounding box center [633, 404] width 30 height 10
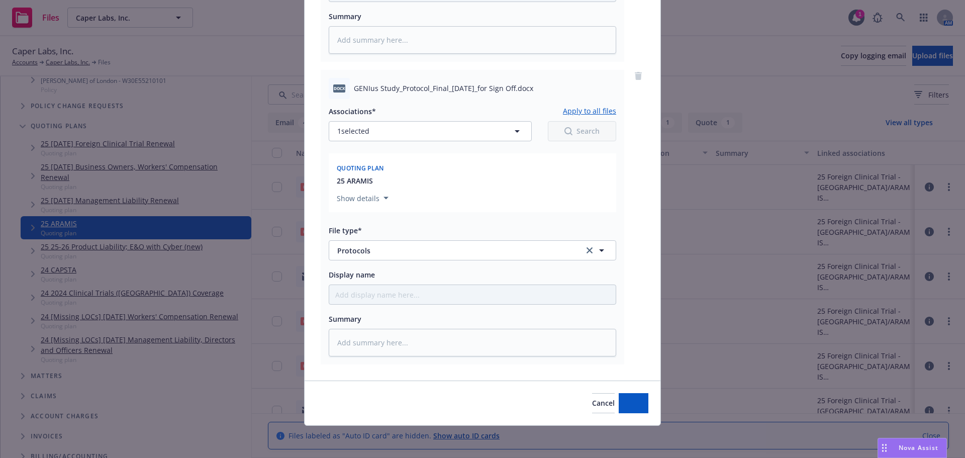
scroll to position [351, 0]
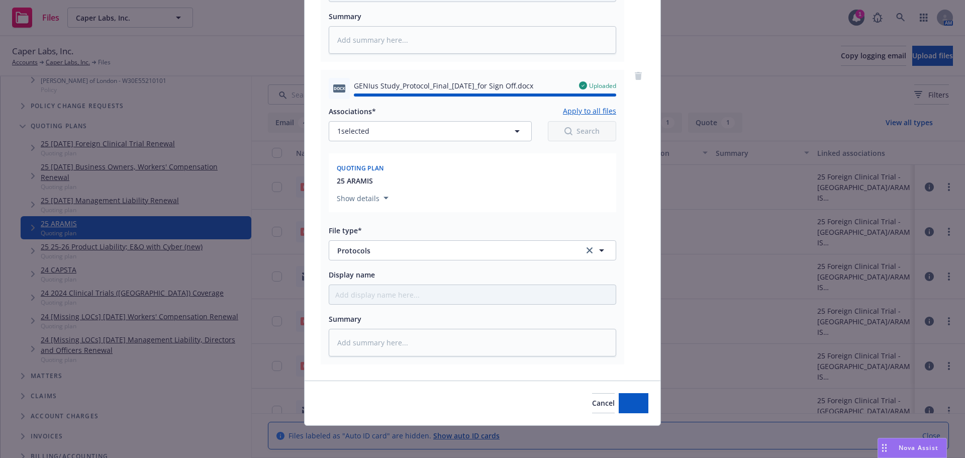
type textarea "x"
